Goal: Check status

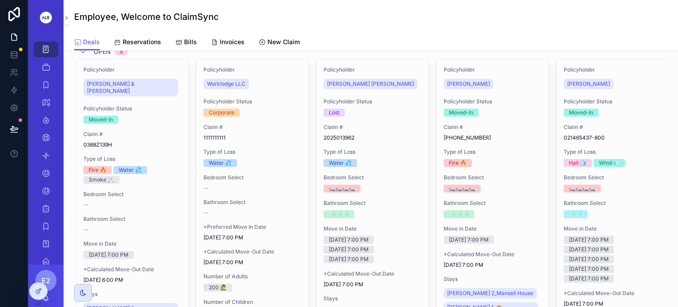
scroll to position [72, 0]
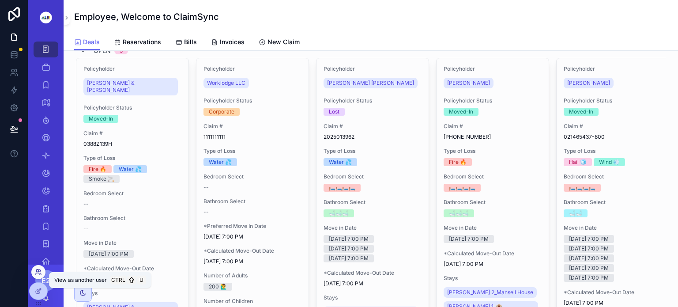
click at [37, 273] on icon at bounding box center [38, 271] width 7 height 7
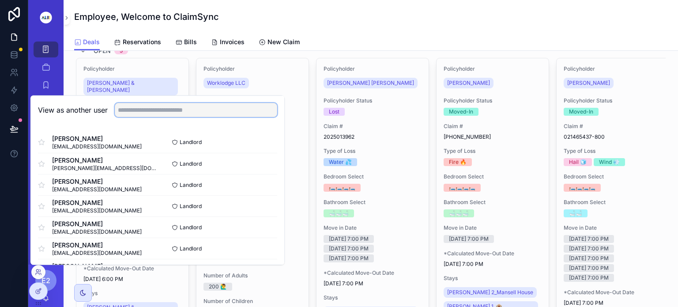
click at [127, 111] on input "text" at bounding box center [196, 110] width 162 height 14
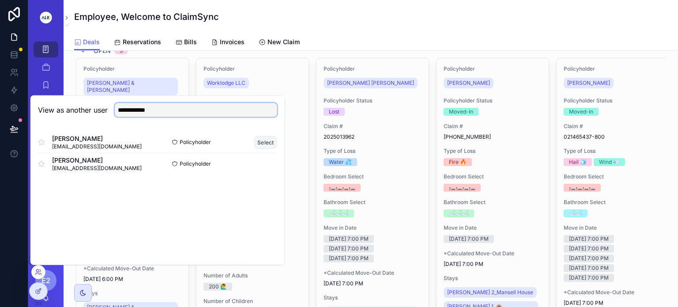
type input "**********"
click at [270, 139] on button "Select" at bounding box center [265, 141] width 23 height 13
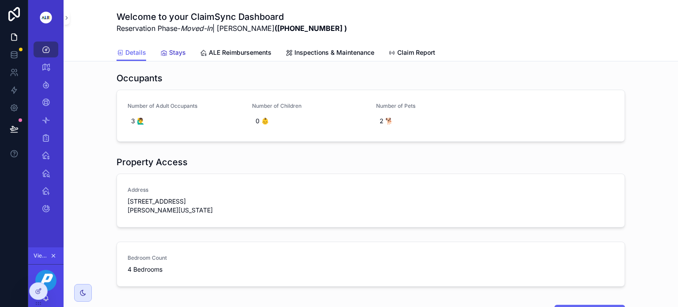
click at [169, 52] on span "Stays" at bounding box center [177, 52] width 17 height 9
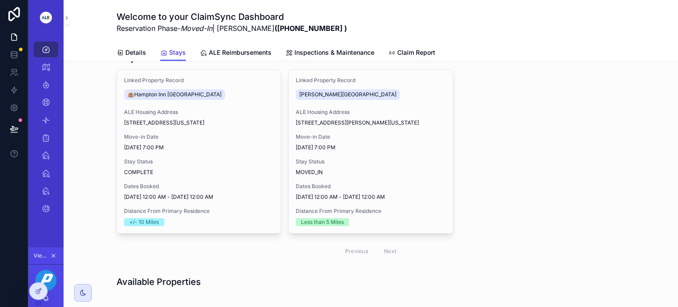
scroll to position [291, 0]
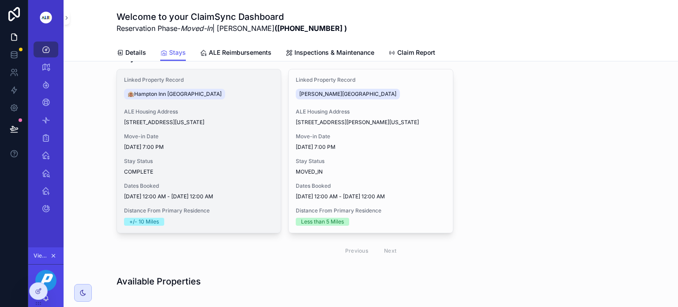
click at [216, 158] on span "Stay Status" at bounding box center [199, 160] width 150 height 7
click at [154, 90] on span "🏨Hampton Inn [GEOGRAPHIC_DATA]" at bounding box center [174, 93] width 94 height 7
click at [219, 168] on span "COMPLETE" at bounding box center [199, 171] width 150 height 7
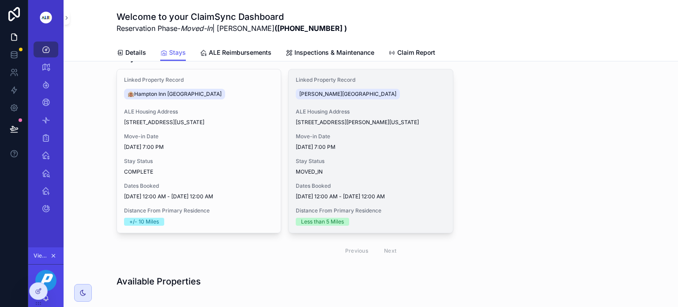
click at [346, 165] on div "Stay Status MOVED_IN" at bounding box center [371, 166] width 150 height 18
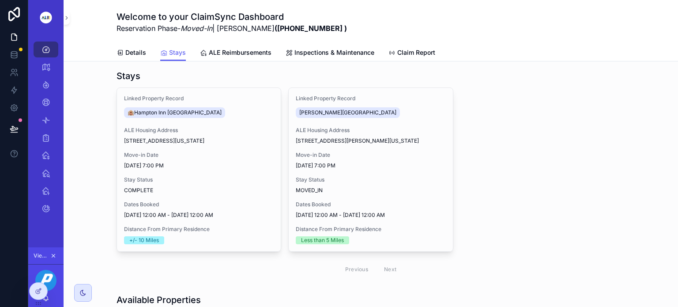
scroll to position [272, 0]
